Goal: Check status: Check status

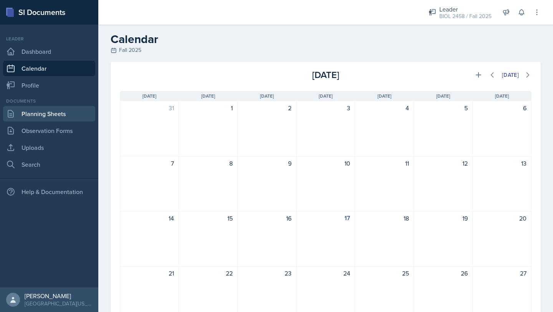
click at [46, 116] on link "Planning Sheets" at bounding box center [49, 113] width 92 height 15
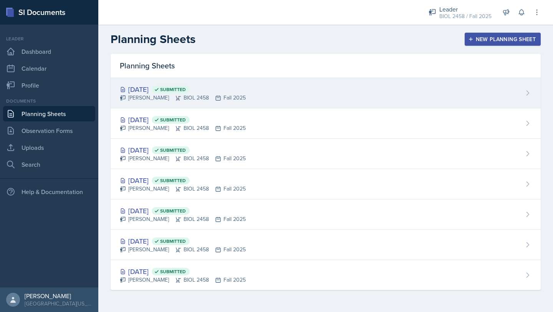
click at [175, 96] on div "Chelsea Olowodola BIOL 2458 Fall 2025" at bounding box center [183, 98] width 126 height 8
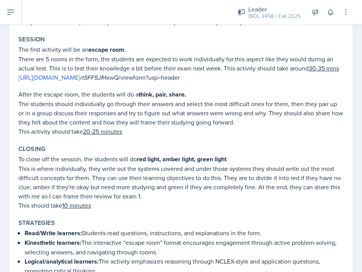
scroll to position [306, 0]
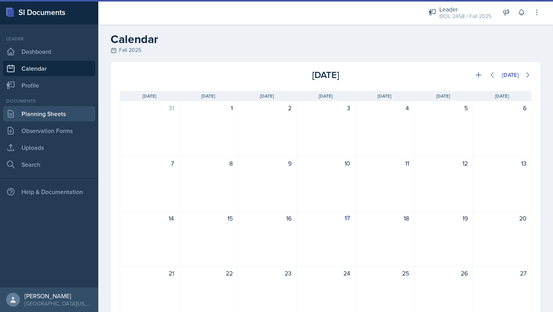
click at [61, 114] on link "Planning Sheets" at bounding box center [49, 113] width 92 height 15
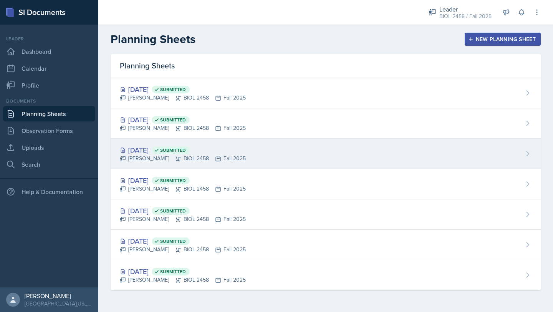
click at [157, 149] on div "Sep 10th, 2025 Submitted" at bounding box center [183, 150] width 126 height 10
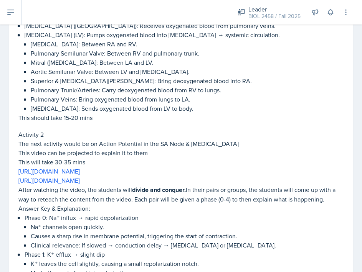
scroll to position [497, 0]
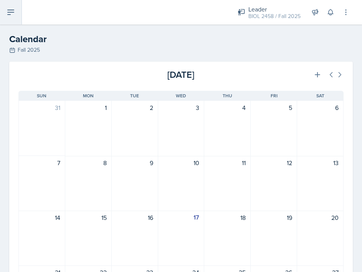
click at [17, 17] on button at bounding box center [11, 12] width 22 height 25
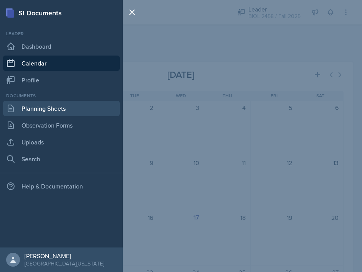
click at [46, 106] on link "Planning Sheets" at bounding box center [61, 108] width 117 height 15
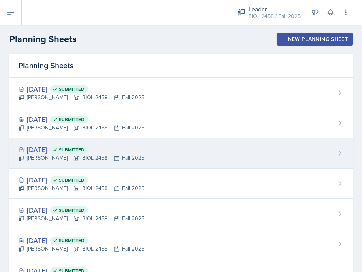
click at [64, 154] on div "[PERSON_NAME] BIOL 2458 Fall 2025" at bounding box center [81, 158] width 126 height 8
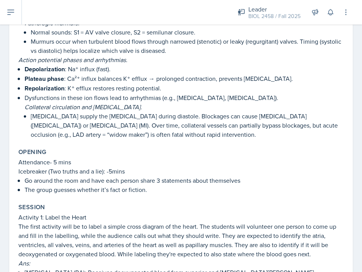
scroll to position [149, 0]
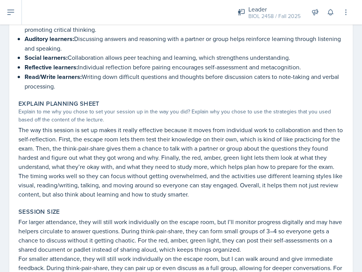
scroll to position [786, 0]
